Goal: Task Accomplishment & Management: Manage account settings

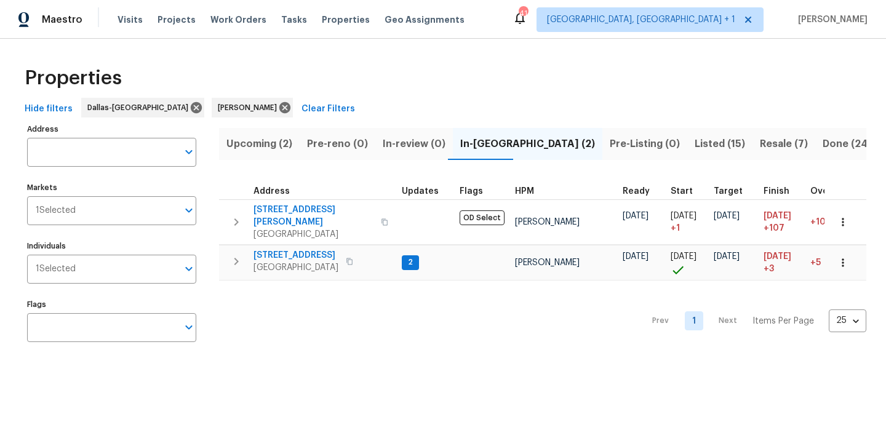
click at [694, 144] on span "Listed (15)" at bounding box center [719, 143] width 50 height 17
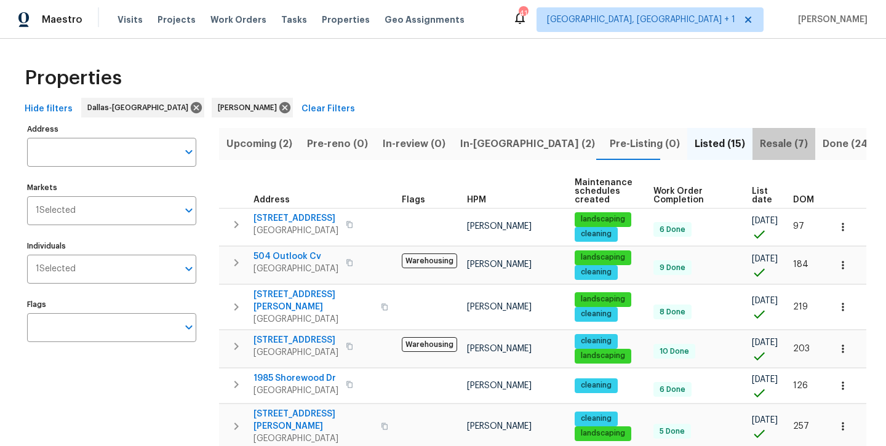
click at [760, 150] on span "Resale (7)" at bounding box center [784, 143] width 48 height 17
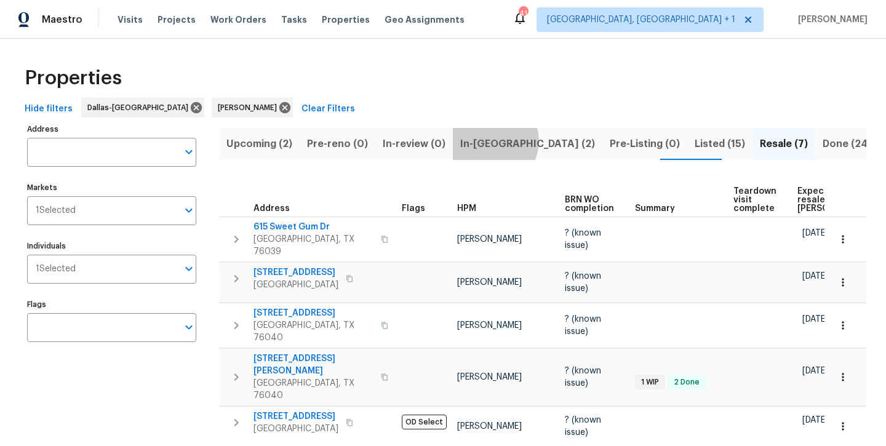
click at [488, 141] on span "In-reno (2)" at bounding box center [527, 143] width 135 height 17
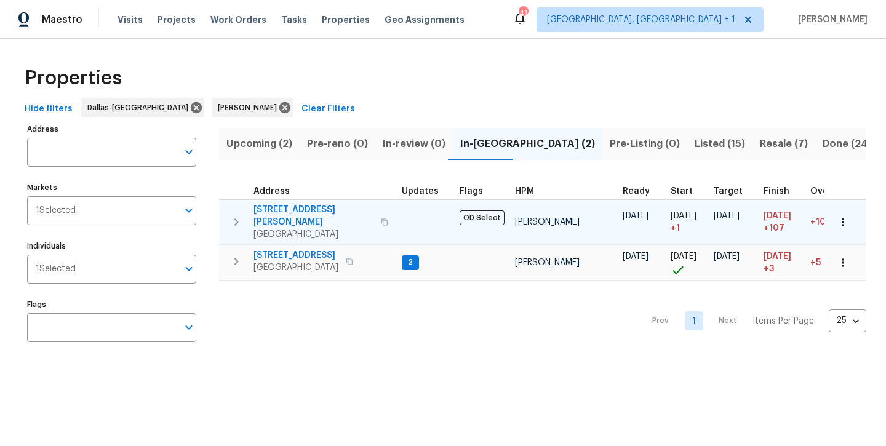
click at [279, 209] on span "2334 Hill N Dale Dr" at bounding box center [313, 216] width 120 height 25
click at [296, 212] on span "2334 Hill N Dale Dr" at bounding box center [313, 216] width 120 height 25
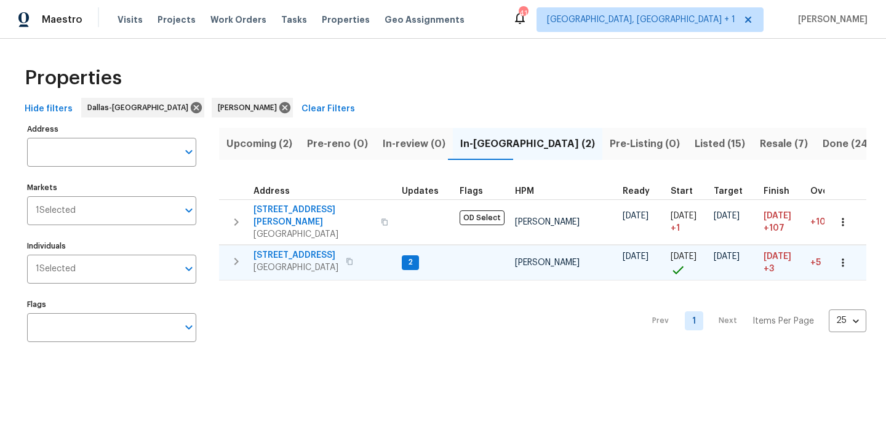
click at [288, 249] on span "300 Woodland Trl" at bounding box center [295, 255] width 85 height 12
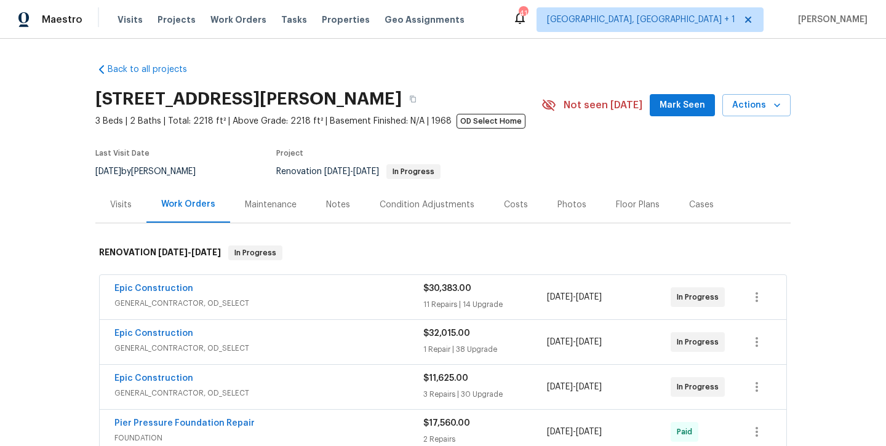
click at [688, 113] on button "Mark Seen" at bounding box center [682, 105] width 65 height 23
click at [335, 201] on div "Notes" at bounding box center [338, 205] width 24 height 12
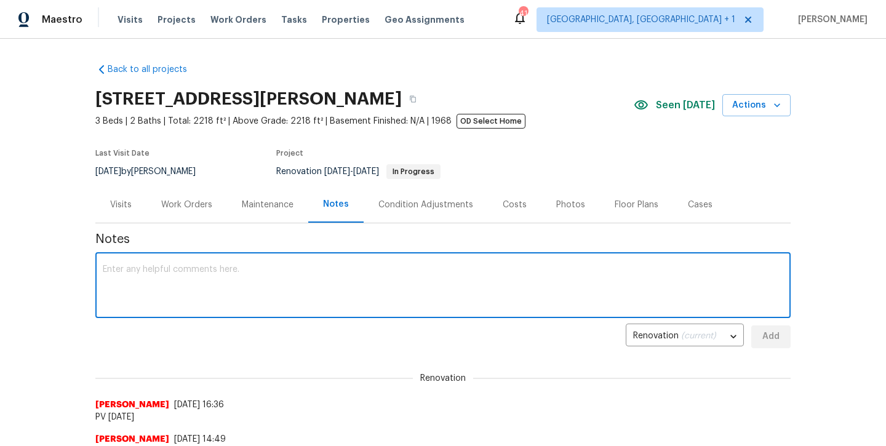
click at [306, 284] on textarea at bounding box center [443, 286] width 680 height 43
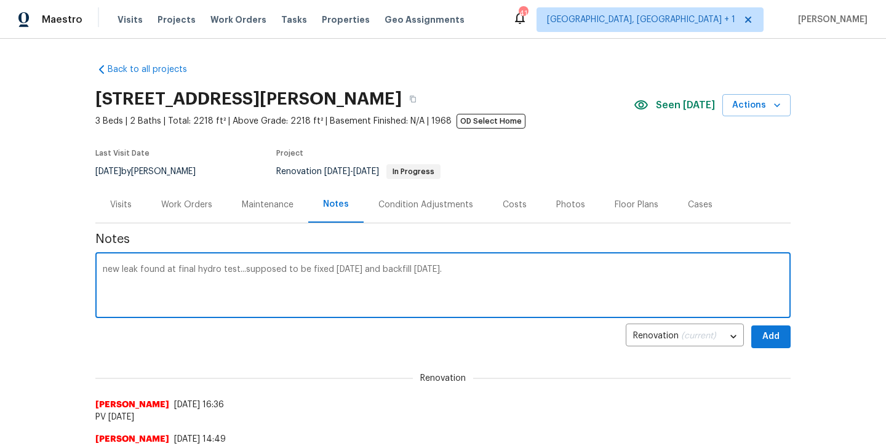
type textarea "new leak found at final hydro test...supposed to be fixed today and backfill to…"
click at [755, 343] on button "Add" at bounding box center [770, 336] width 39 height 23
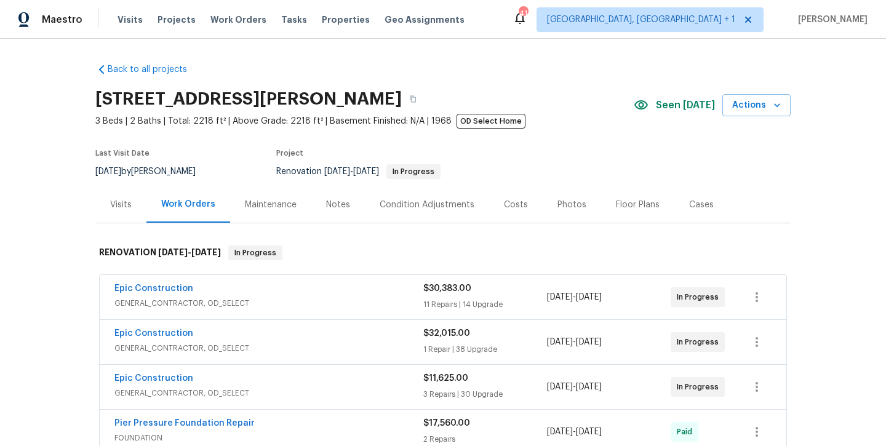
click at [336, 202] on div "Notes" at bounding box center [338, 205] width 24 height 12
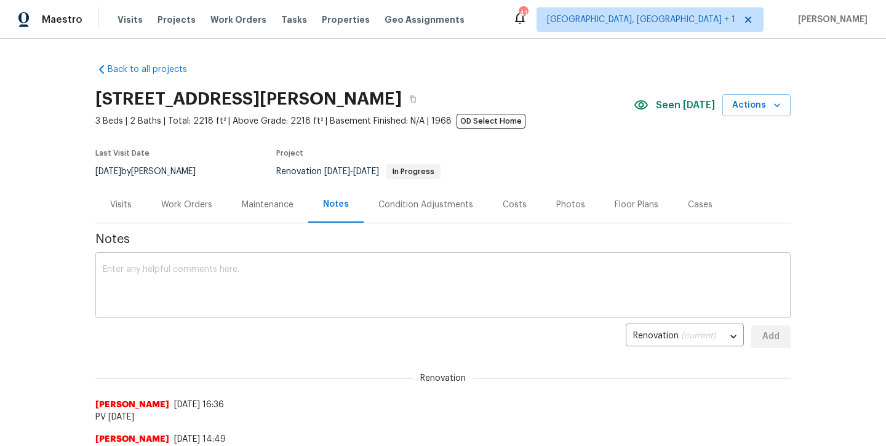
click at [356, 312] on div "x ​" at bounding box center [442, 286] width 695 height 63
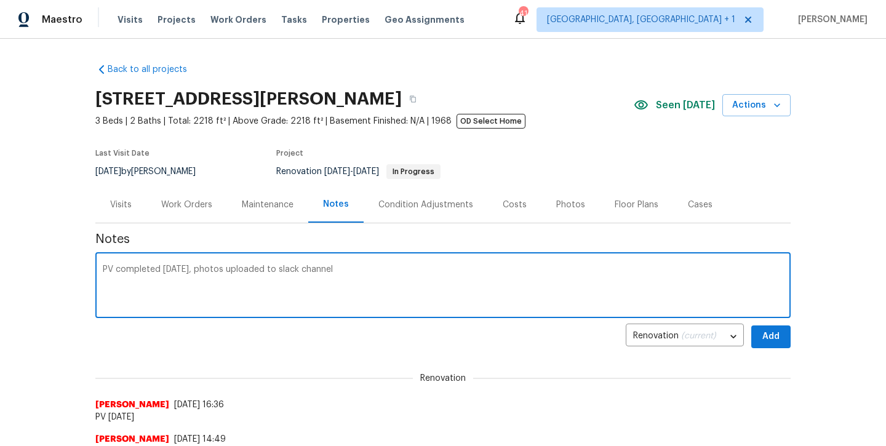
type textarea "PV completed [DATE], photos uploaded to slack channel"
click at [772, 335] on span "Add" at bounding box center [771, 336] width 20 height 15
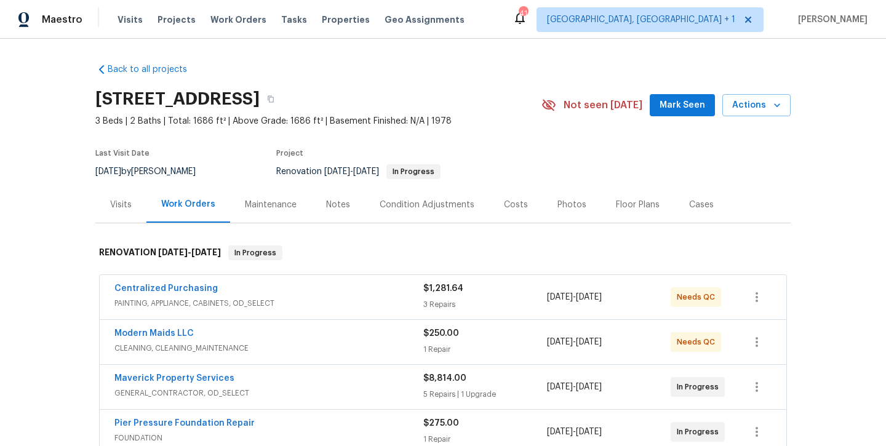
click at [682, 105] on span "Mark Seen" at bounding box center [682, 105] width 46 height 15
click at [341, 209] on div "Notes" at bounding box center [338, 205] width 24 height 12
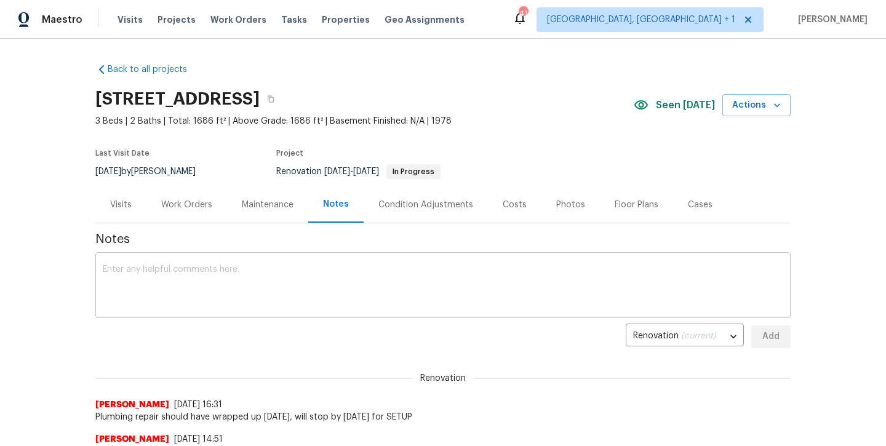
click at [268, 306] on textarea at bounding box center [443, 286] width 680 height 43
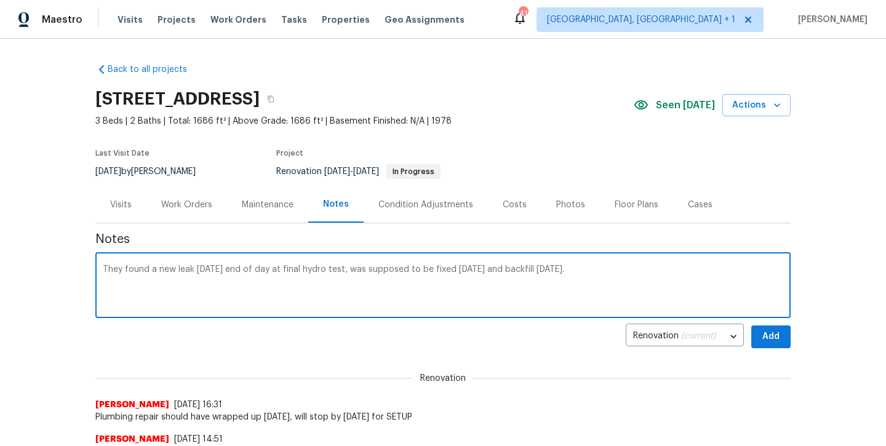
type textarea "They found a new leak yesterday end of day at final hydro test, was supposed to…"
click at [771, 332] on span "Add" at bounding box center [771, 336] width 20 height 15
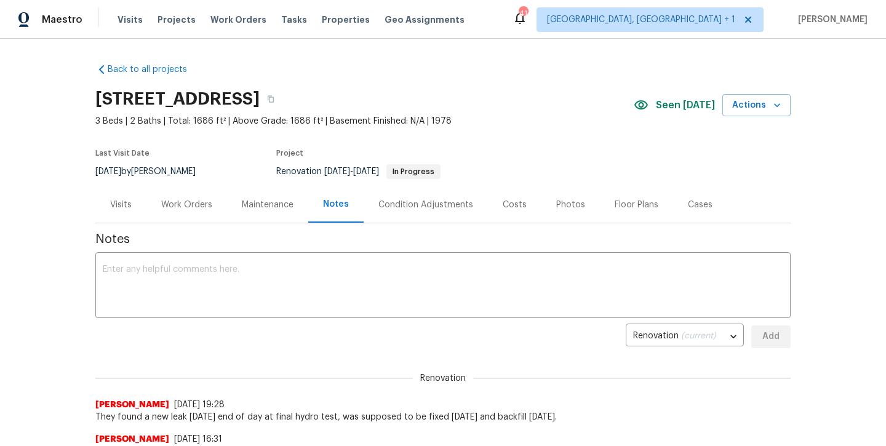
click at [194, 205] on div "Work Orders" at bounding box center [186, 205] width 51 height 12
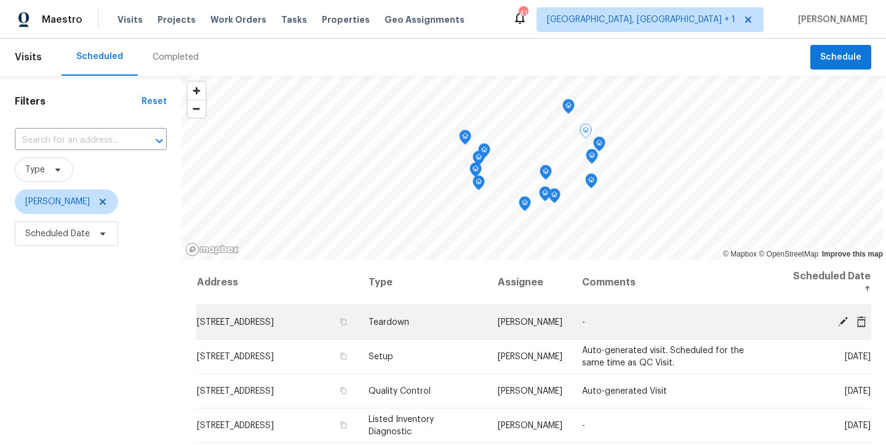
click at [840, 322] on icon at bounding box center [842, 321] width 11 height 11
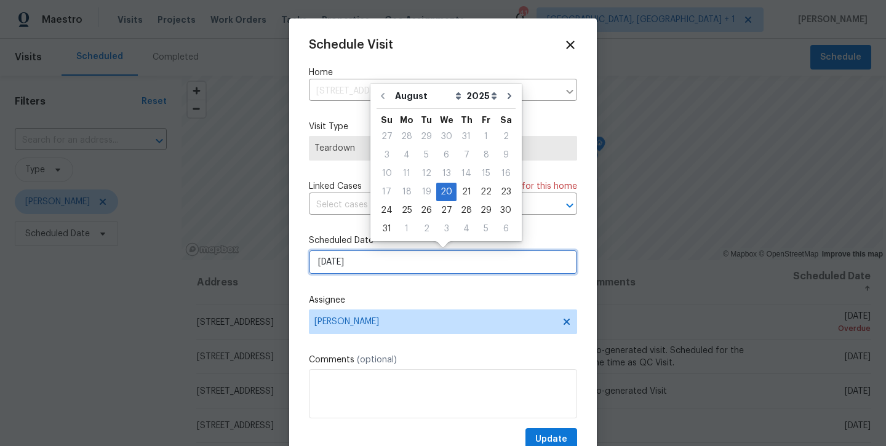
click at [462, 256] on input "8/20/2025" at bounding box center [443, 262] width 268 height 25
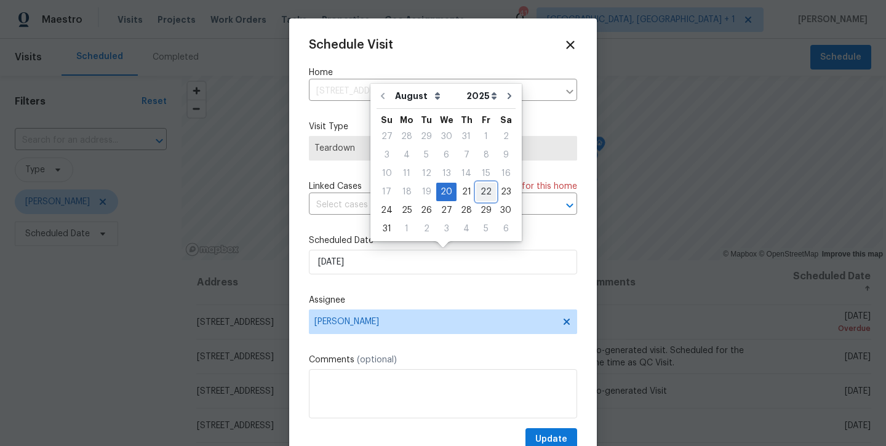
click at [477, 193] on div "22" at bounding box center [486, 191] width 20 height 17
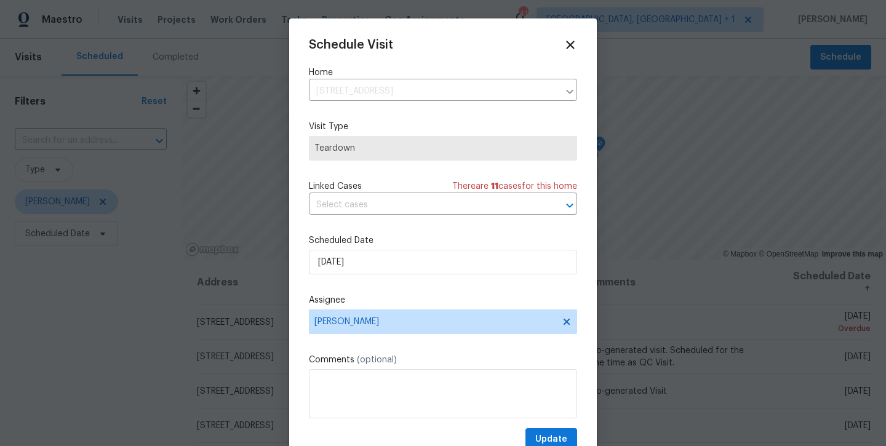
type input "8/22/2025"
click at [533, 434] on button "Update" at bounding box center [551, 439] width 52 height 23
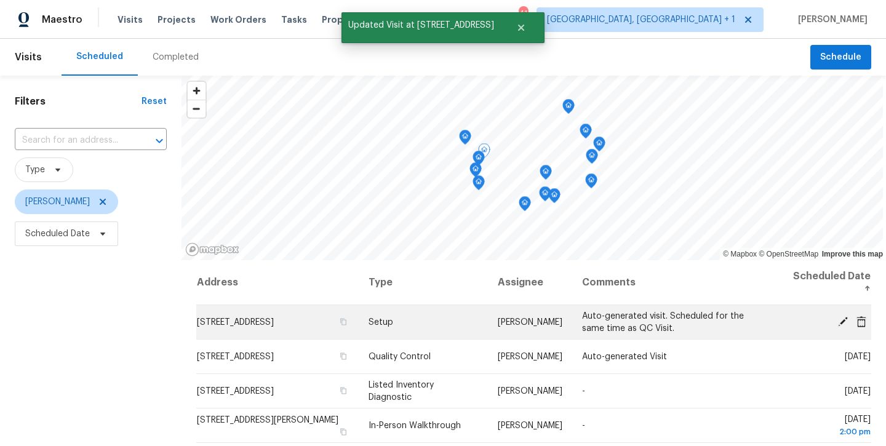
click at [835, 318] on span at bounding box center [842, 321] width 18 height 11
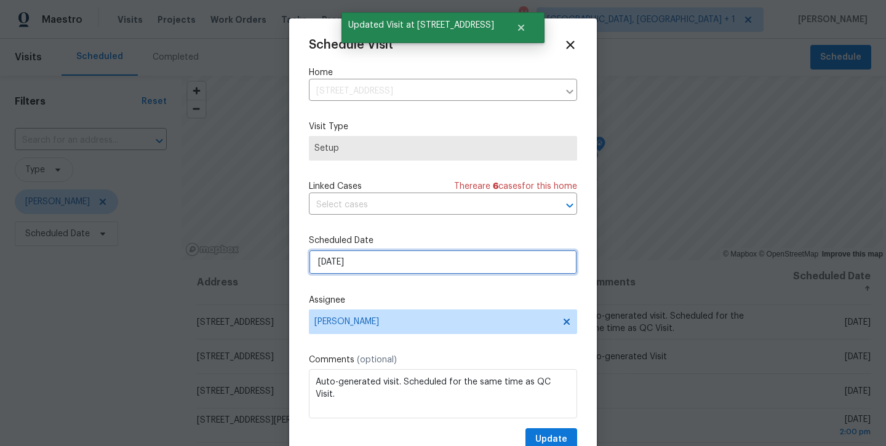
click at [472, 267] on input "8/21/2025" at bounding box center [443, 262] width 268 height 25
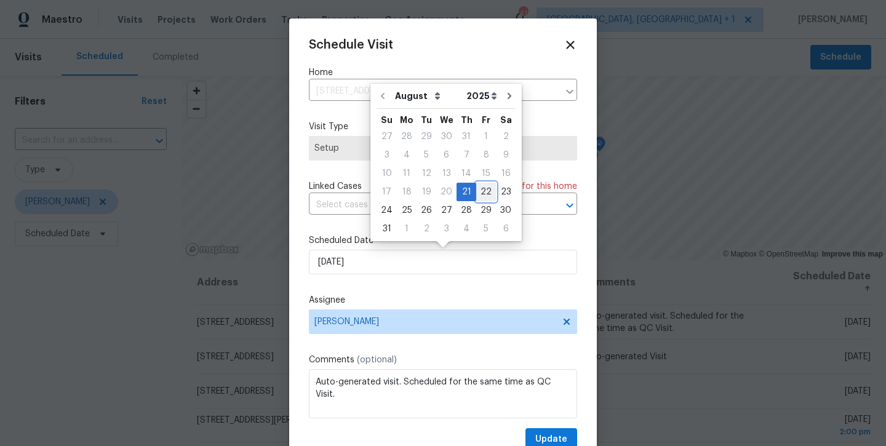
click at [480, 193] on div "22" at bounding box center [486, 191] width 20 height 17
type input "8/22/2025"
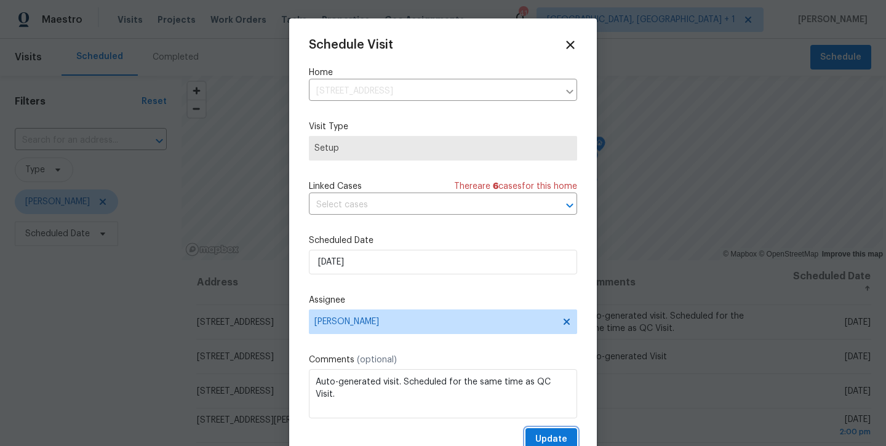
click at [540, 435] on span "Update" at bounding box center [551, 439] width 32 height 15
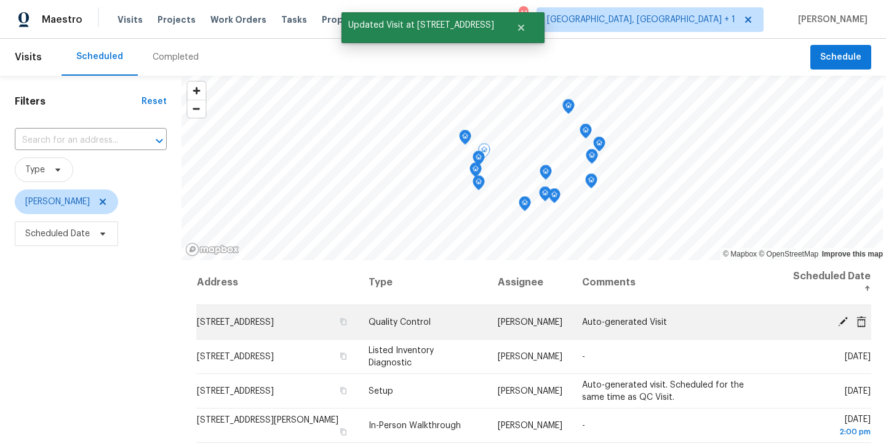
click at [840, 319] on icon at bounding box center [842, 321] width 11 height 11
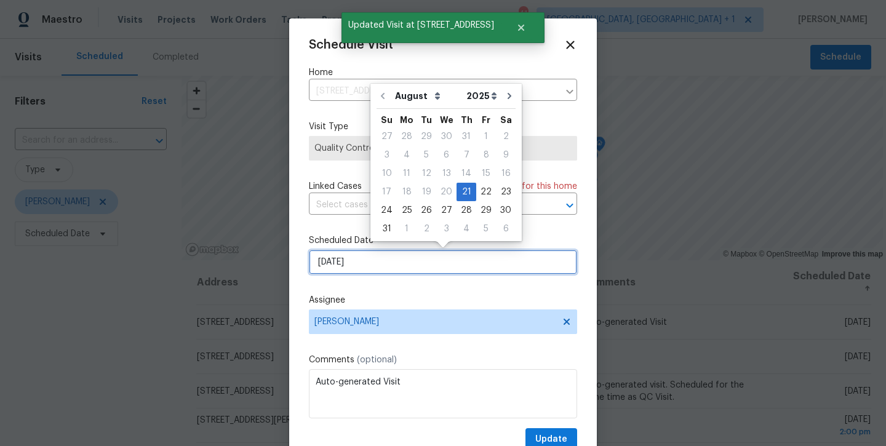
click at [522, 263] on input "8/21/2025" at bounding box center [443, 262] width 268 height 25
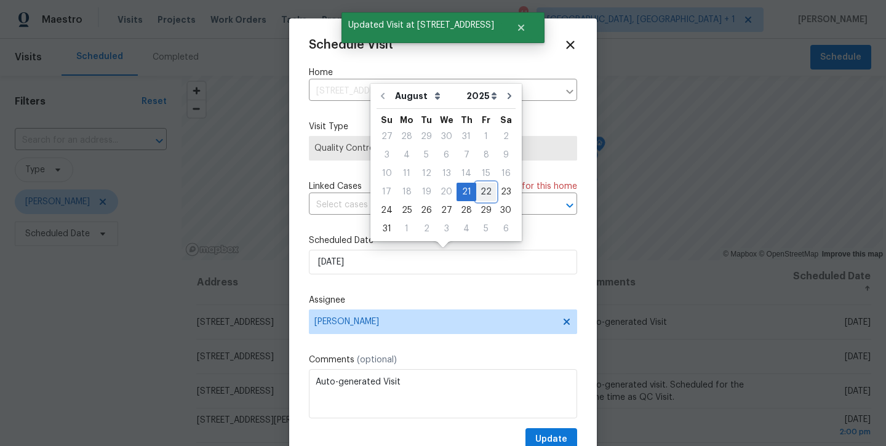
click at [477, 185] on div "22" at bounding box center [486, 191] width 20 height 17
type input "8/22/2025"
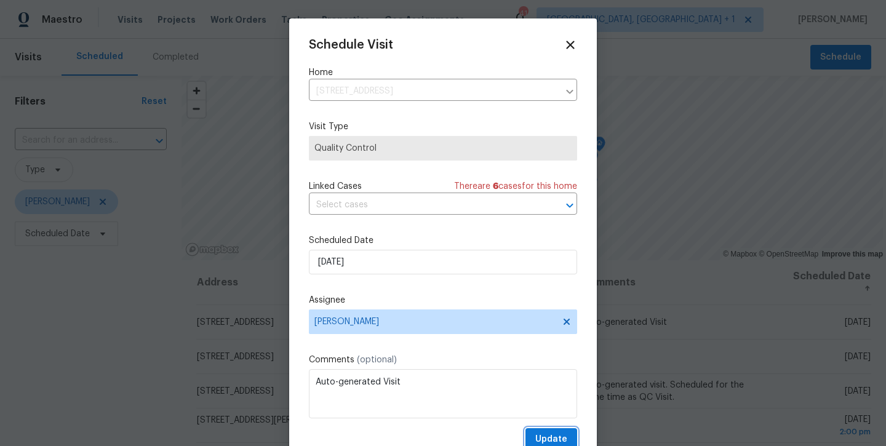
click at [559, 434] on span "Update" at bounding box center [551, 439] width 32 height 15
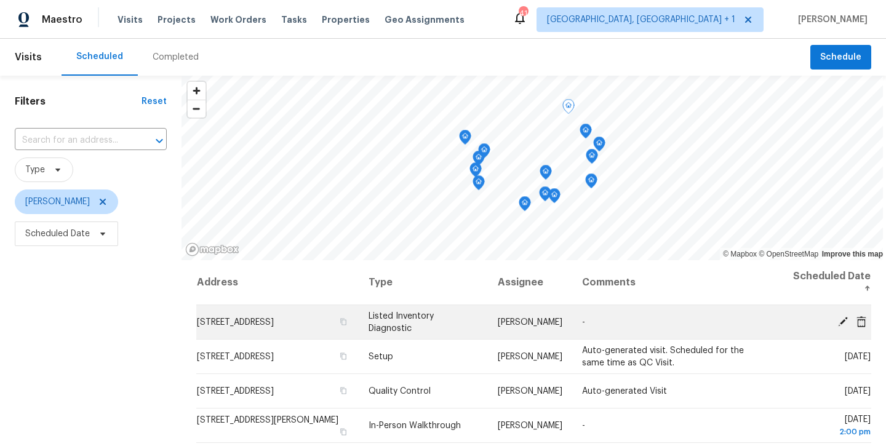
click at [841, 324] on icon at bounding box center [843, 321] width 10 height 10
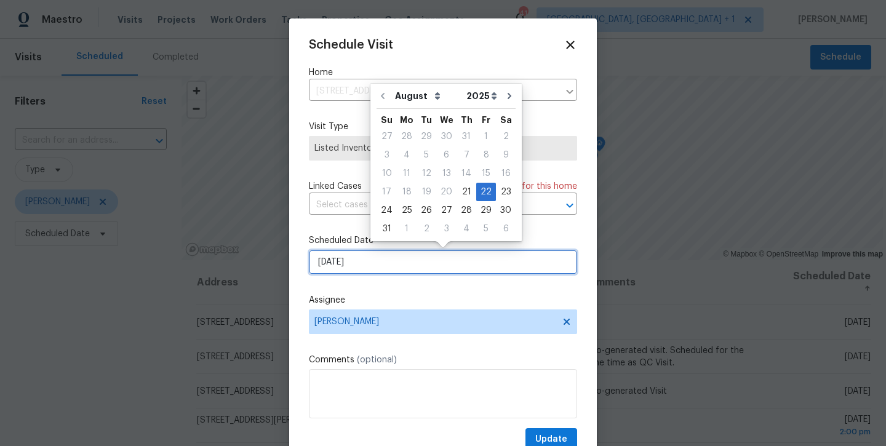
click at [417, 263] on input "8/22/2025" at bounding box center [443, 262] width 268 height 25
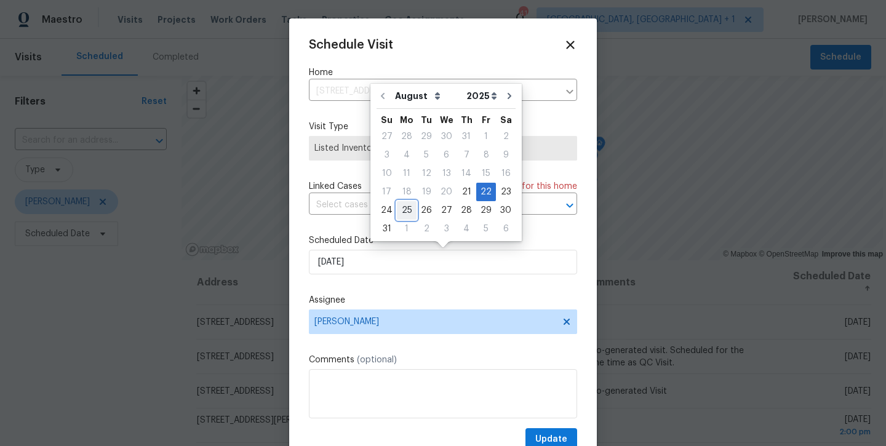
click at [405, 205] on div "25" at bounding box center [407, 210] width 20 height 17
type input "8/25/2025"
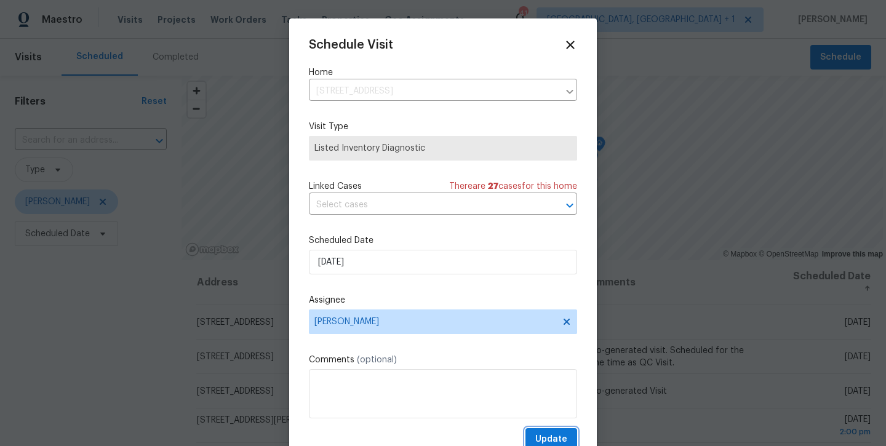
click at [568, 435] on button "Update" at bounding box center [551, 439] width 52 height 23
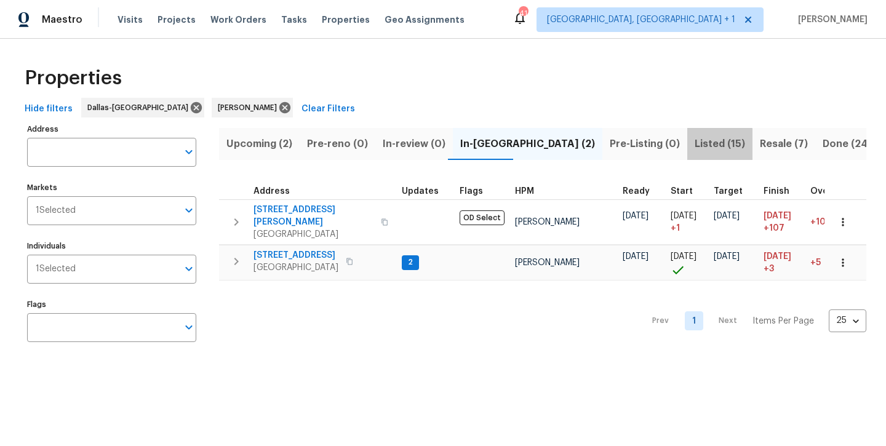
click at [694, 145] on span "Listed (15)" at bounding box center [719, 143] width 50 height 17
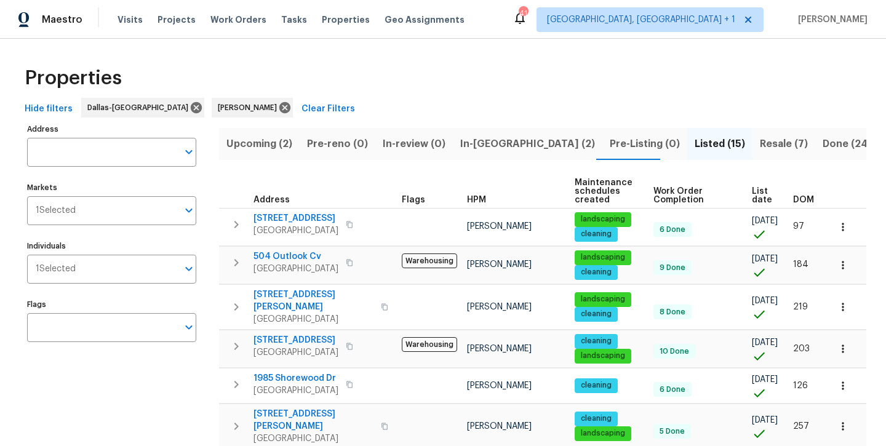
click at [760, 143] on span "Resale (7)" at bounding box center [784, 143] width 48 height 17
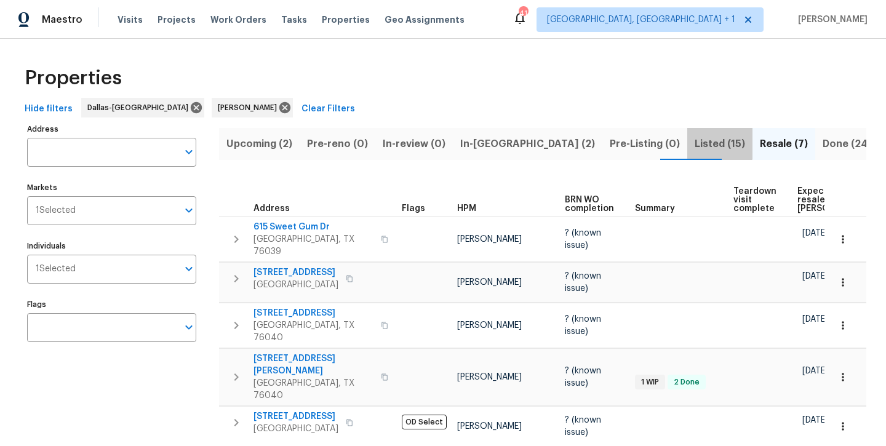
click at [694, 141] on span "Listed (15)" at bounding box center [719, 143] width 50 height 17
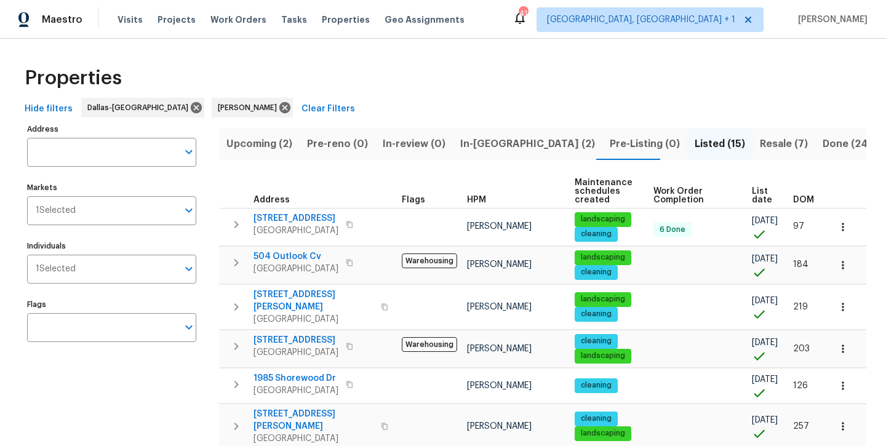
click at [467, 148] on span "In-[GEOGRAPHIC_DATA] (2)" at bounding box center [527, 143] width 135 height 17
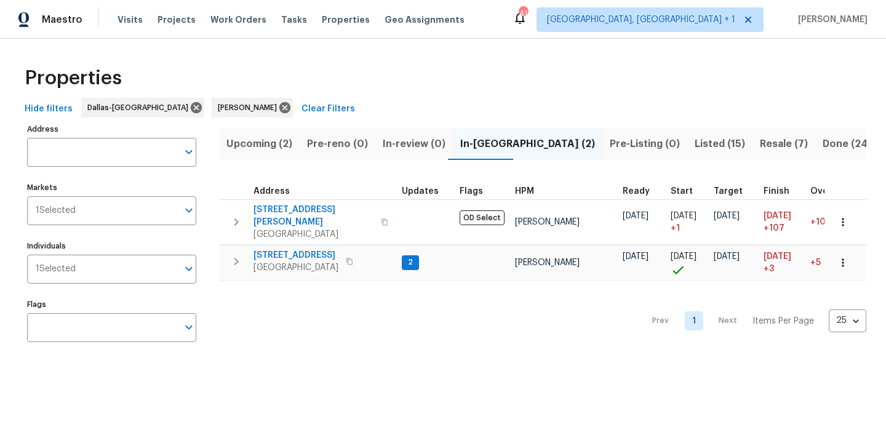
click at [277, 146] on span "Upcoming (2)" at bounding box center [259, 143] width 66 height 17
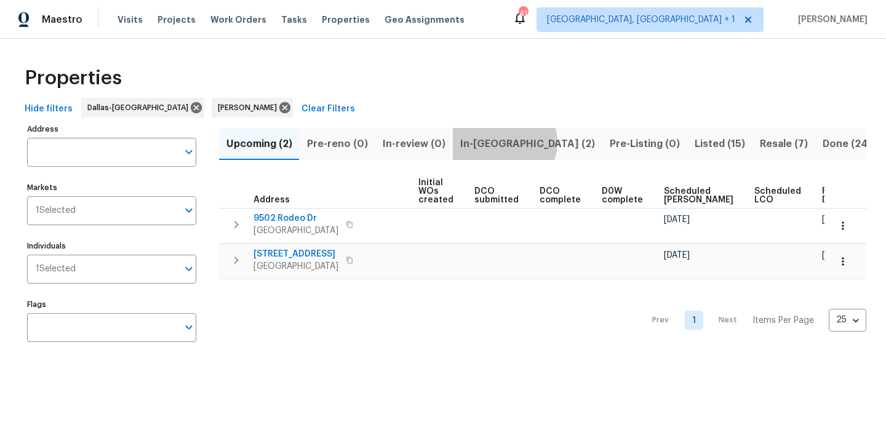
click at [498, 142] on span "In-[GEOGRAPHIC_DATA] (2)" at bounding box center [527, 143] width 135 height 17
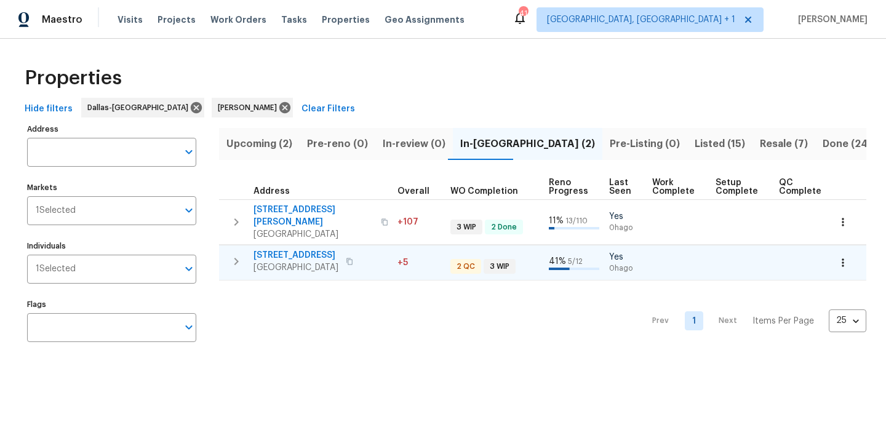
scroll to position [0, 412]
